Goal: Task Accomplishment & Management: Use online tool/utility

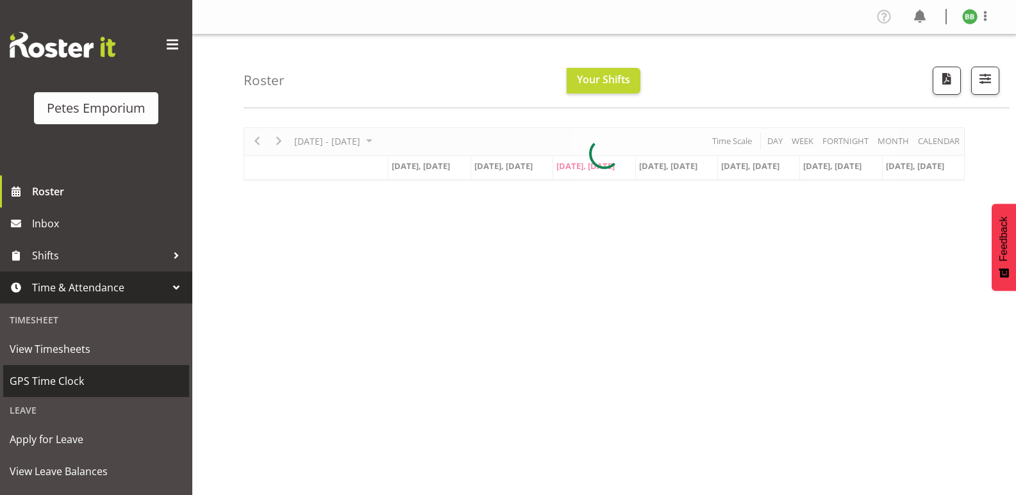
click at [83, 384] on span "GPS Time Clock" at bounding box center [96, 381] width 173 height 19
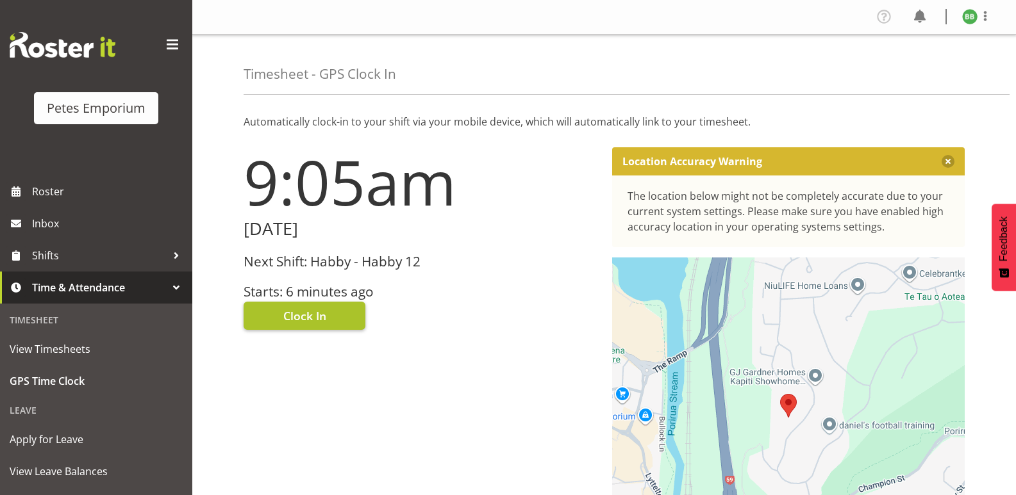
click at [311, 313] on span "Clock In" at bounding box center [304, 316] width 43 height 17
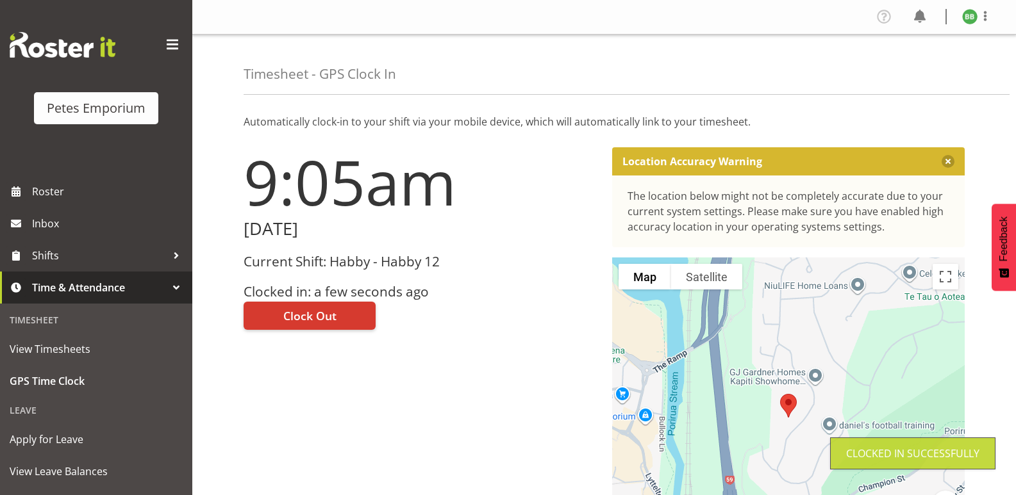
click at [966, 21] on img at bounding box center [969, 16] width 15 height 15
click at [910, 65] on link "Log Out" at bounding box center [931, 67] width 123 height 23
